Goal: Navigation & Orientation: Understand site structure

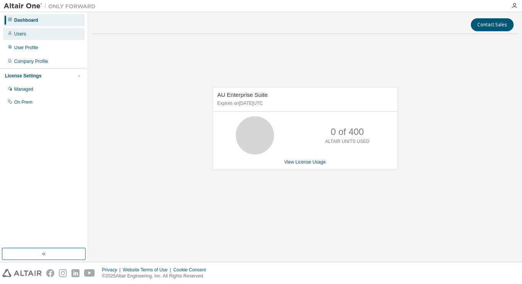
click at [17, 33] on div "Users" at bounding box center [20, 34] width 12 height 6
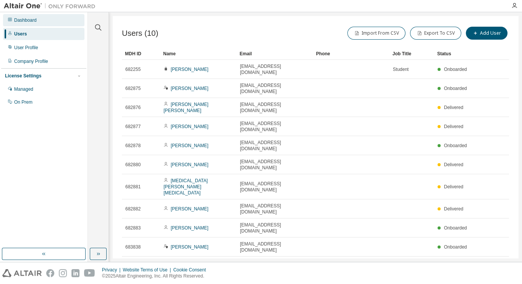
click at [33, 19] on div "Dashboard" at bounding box center [25, 20] width 23 height 6
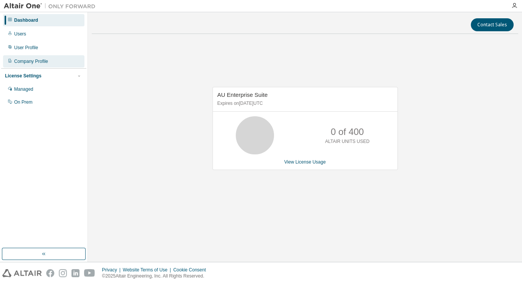
click at [40, 57] on div "Company Profile" at bounding box center [43, 61] width 81 height 12
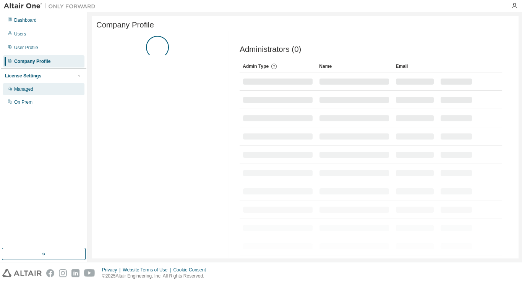
click at [32, 87] on div "Managed" at bounding box center [23, 89] width 19 height 6
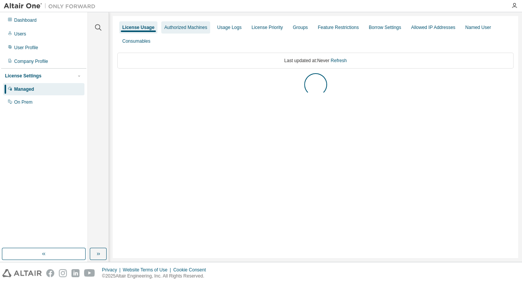
click at [191, 28] on div "Authorized Machines" at bounding box center [185, 27] width 43 height 6
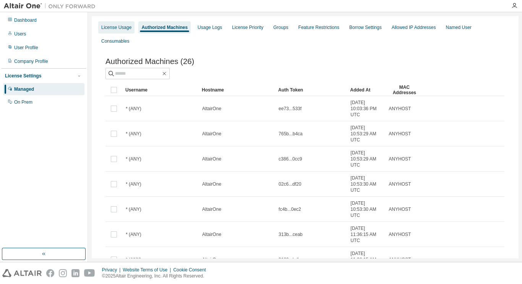
click at [127, 29] on div "License Usage" at bounding box center [116, 27] width 30 height 6
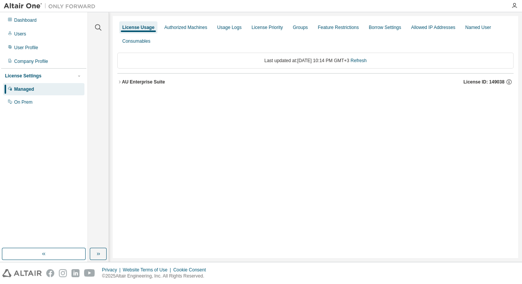
click at [149, 79] on div "AU Enterprise Suite" at bounding box center [143, 82] width 43 height 6
